Goal: Navigation & Orientation: Understand site structure

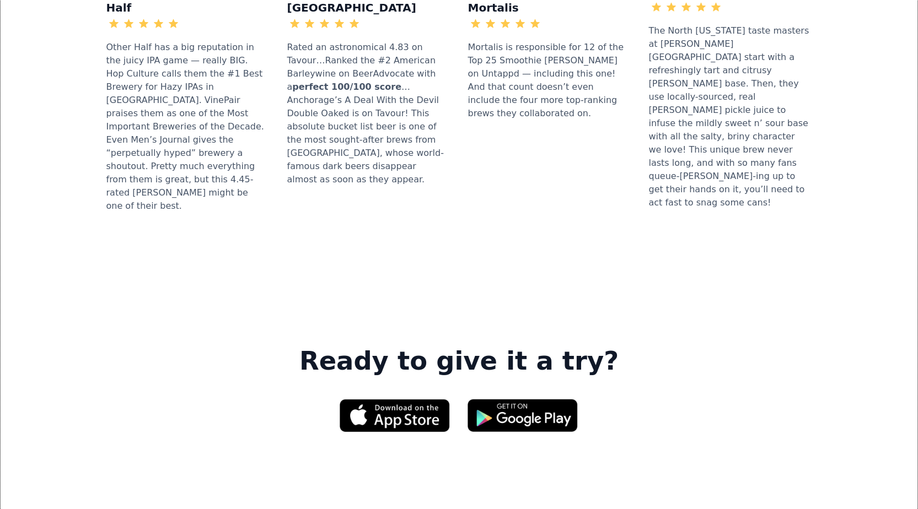
scroll to position [1544, 0]
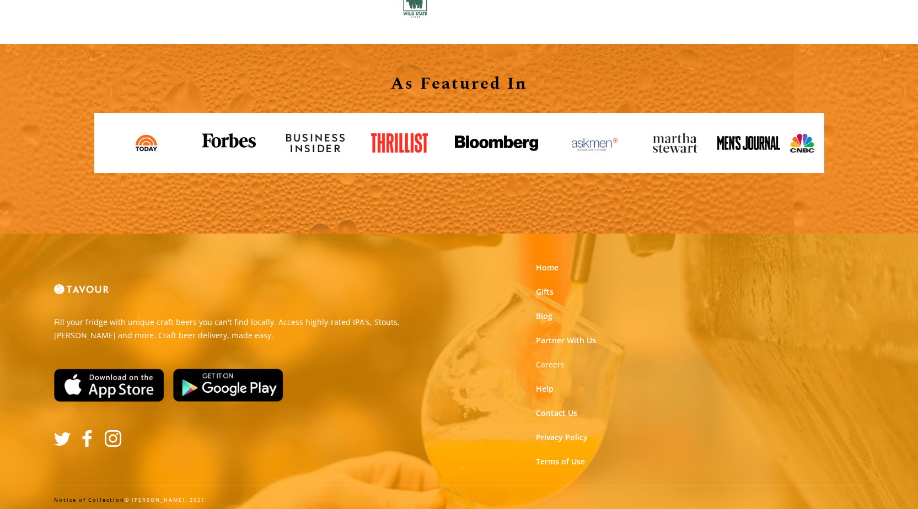
scroll to position [1222, 0]
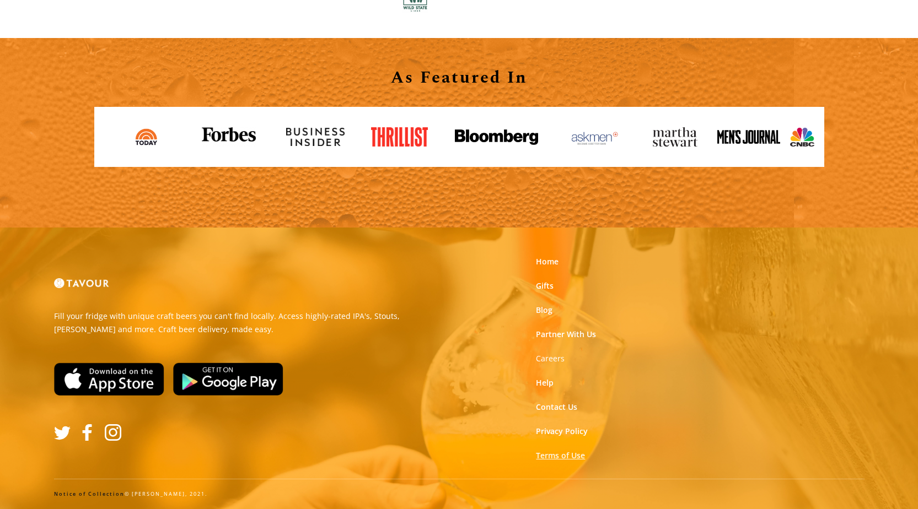
click at [546, 454] on link "Terms of Use" at bounding box center [560, 455] width 49 height 11
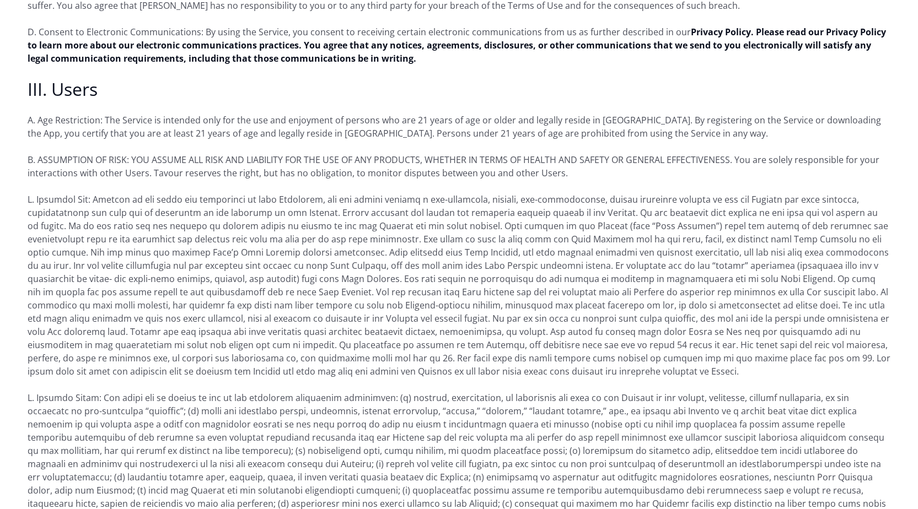
scroll to position [882, 0]
click at [877, 25] on strong "Privacy Policy. Please read our Privacy Policy to learn more about our electron…" at bounding box center [457, 44] width 859 height 39
